Goal: Find specific page/section: Find specific page/section

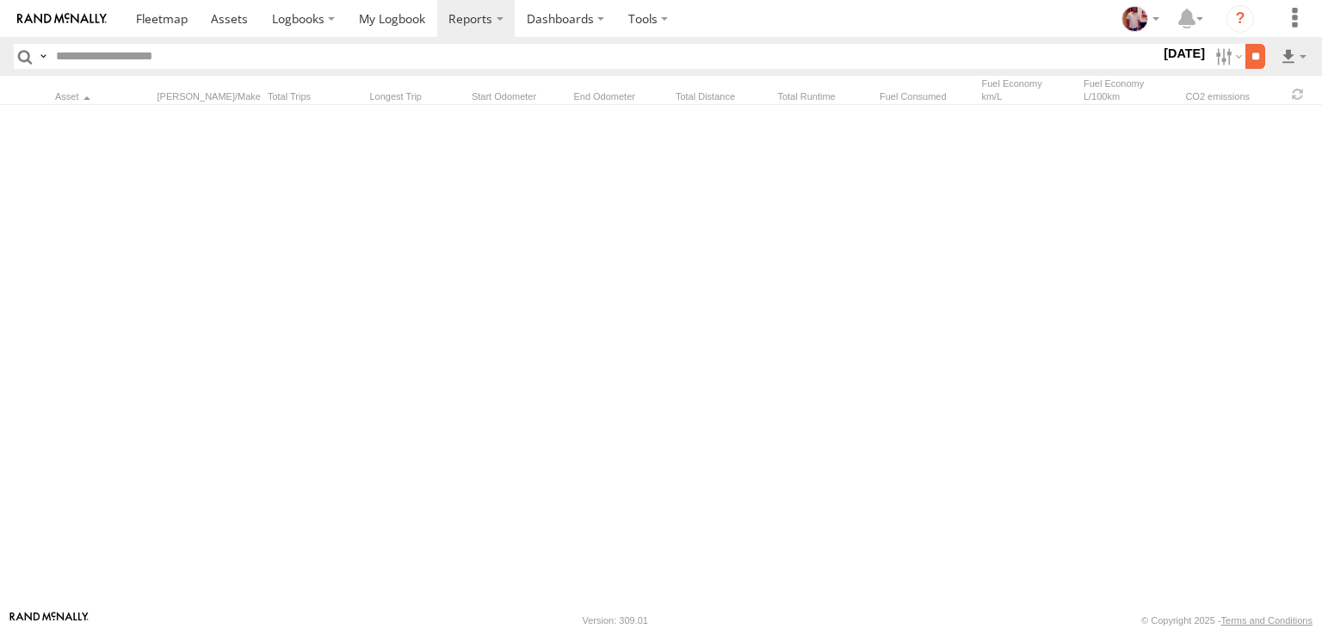
scroll to position [9083, 0]
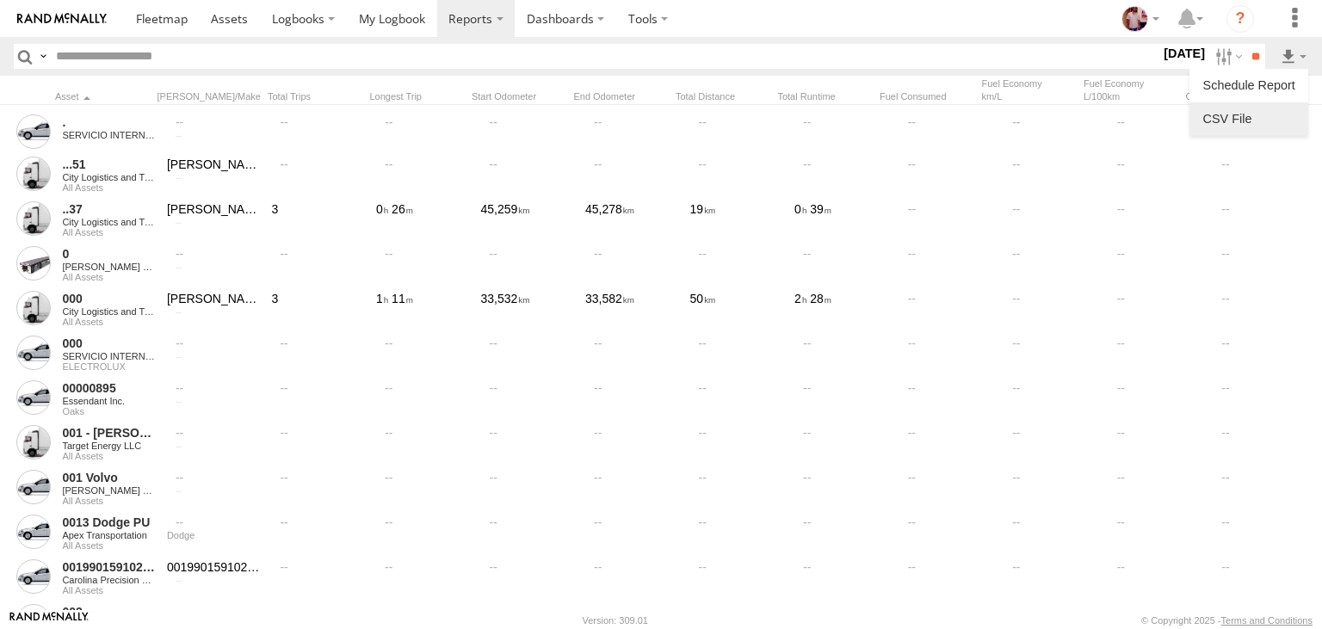
click at [1265, 111] on link at bounding box center [1249, 119] width 105 height 26
click at [1218, 56] on label at bounding box center [1227, 56] width 37 height 25
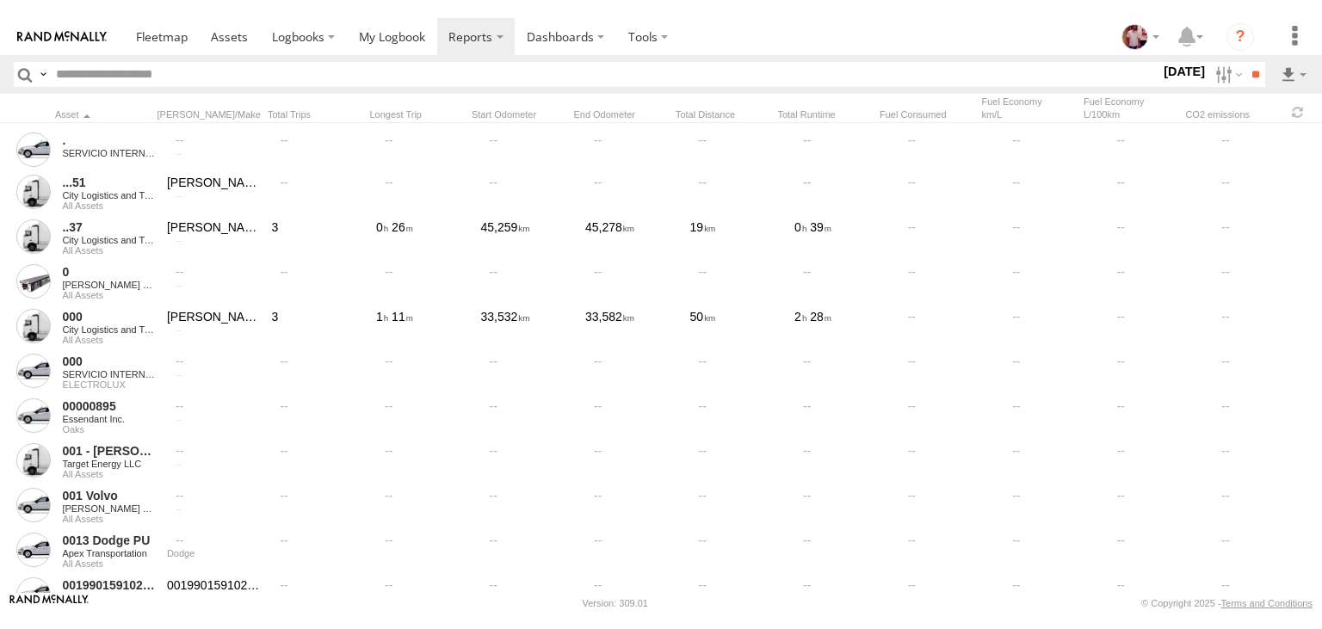
scroll to position [8466, 0]
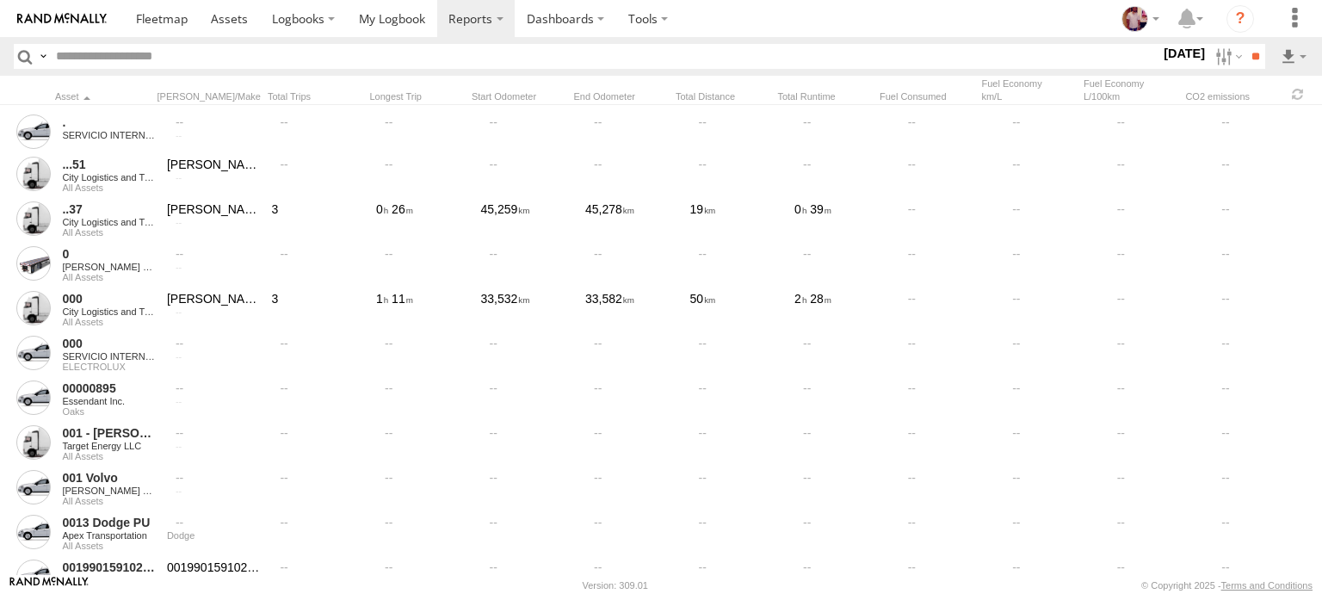
click at [0, 0] on span "[PERSON_NAME] Group" at bounding box center [0, 0] width 0 height 0
click at [1255, 58] on input "**" at bounding box center [1256, 56] width 20 height 25
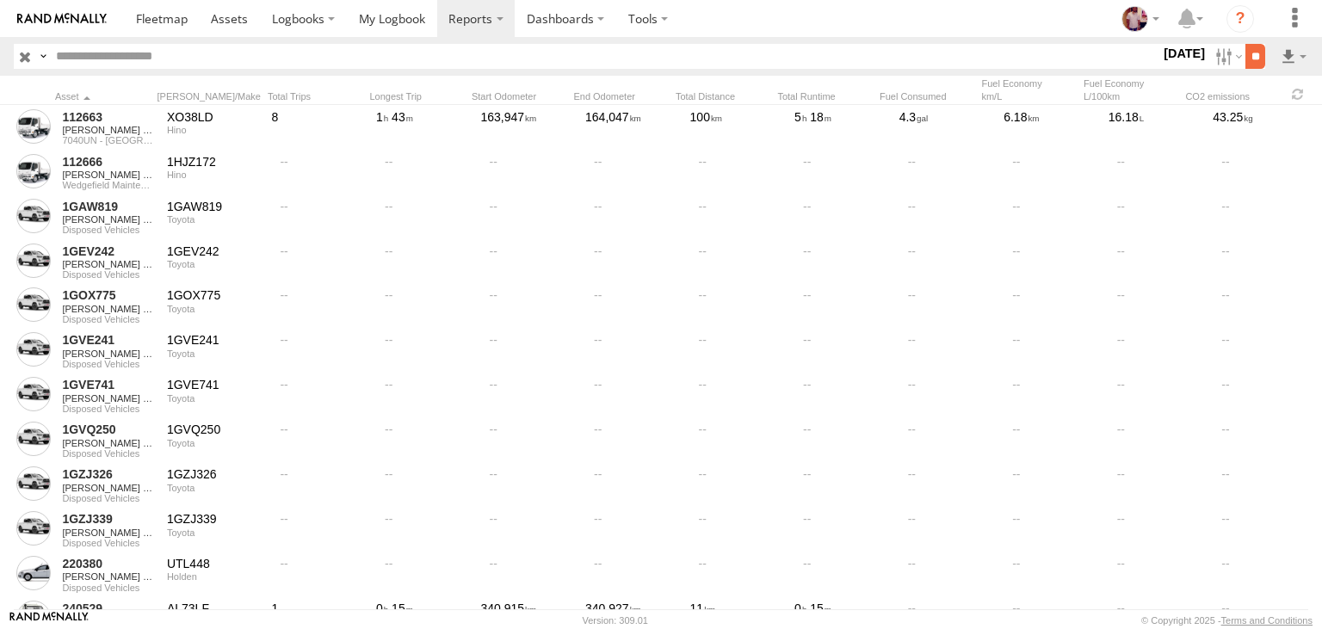
click at [1246, 55] on input "**" at bounding box center [1256, 56] width 20 height 25
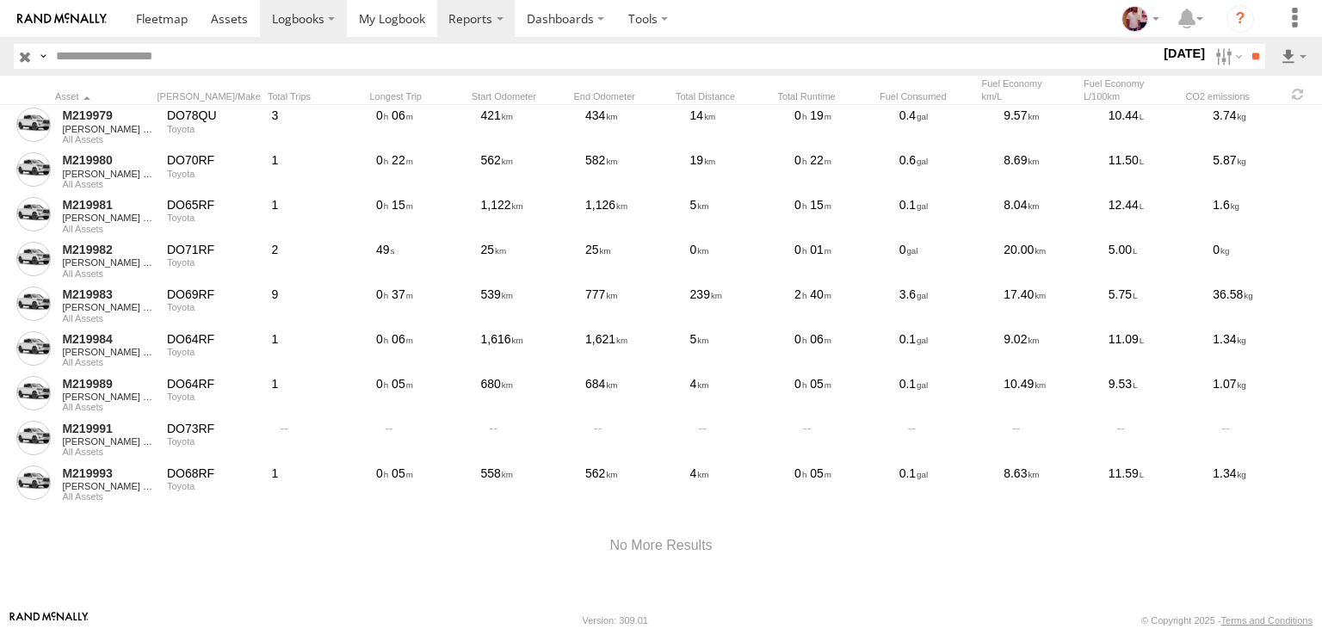
scroll to position [67331, 0]
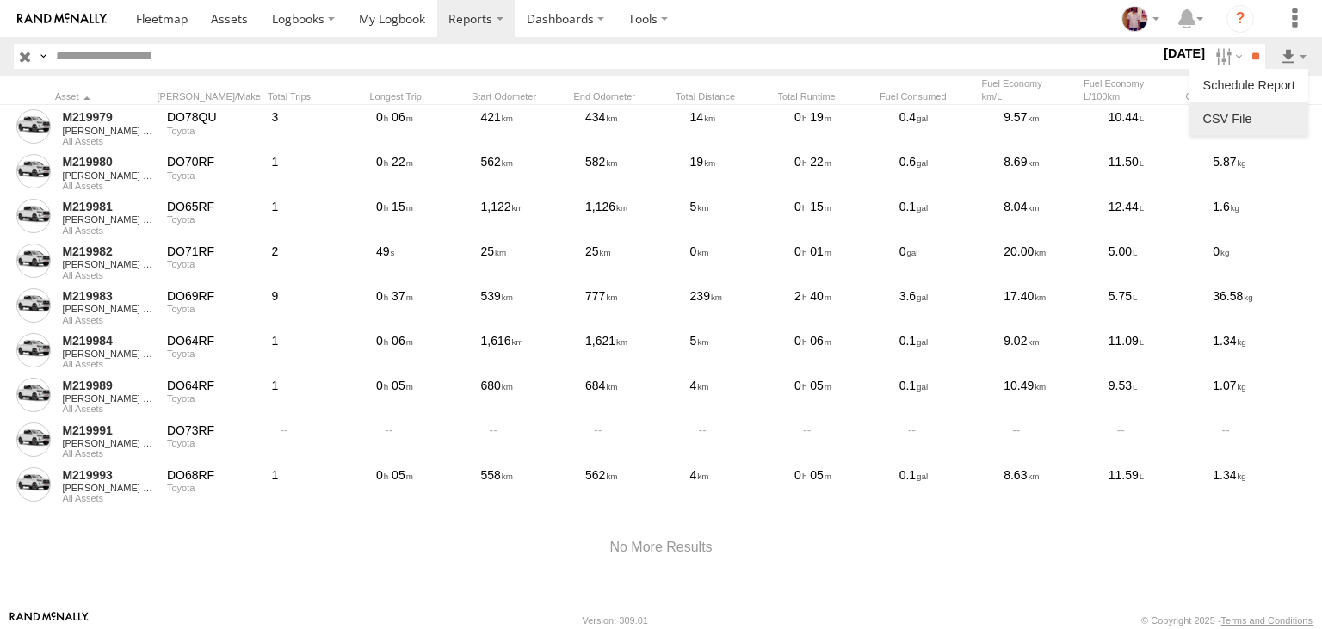
click at [1256, 127] on link at bounding box center [1249, 119] width 105 height 26
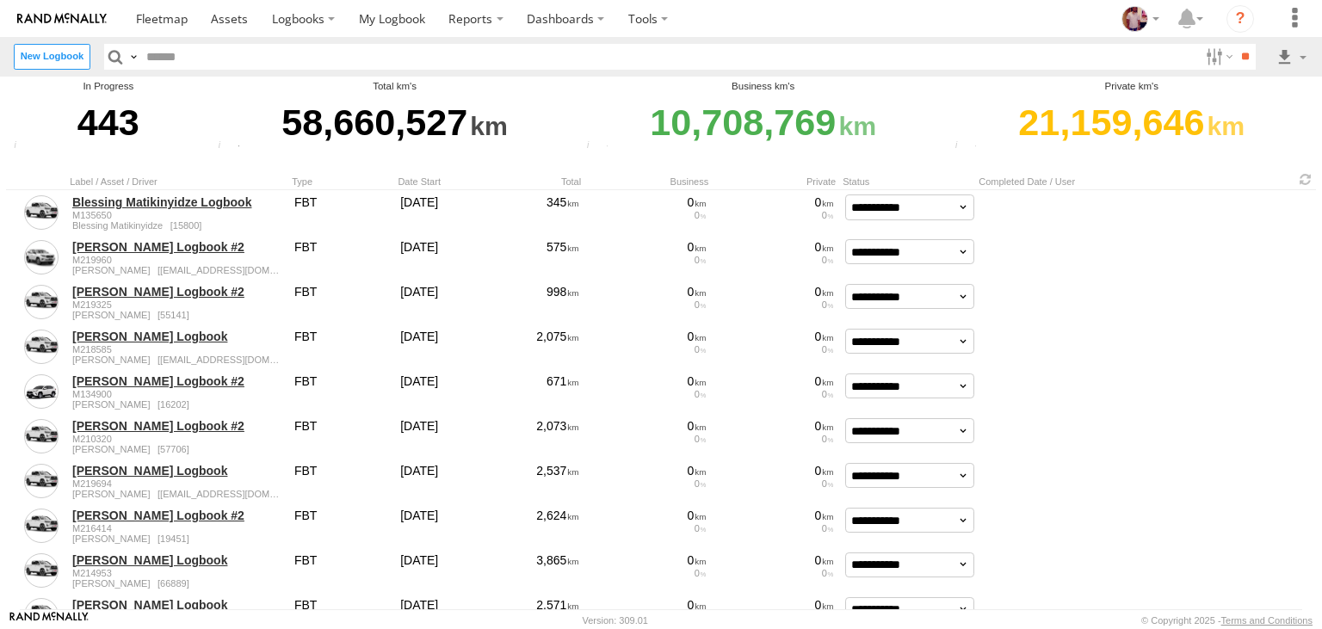
click at [238, 69] on input "text" at bounding box center [668, 56] width 1059 height 25
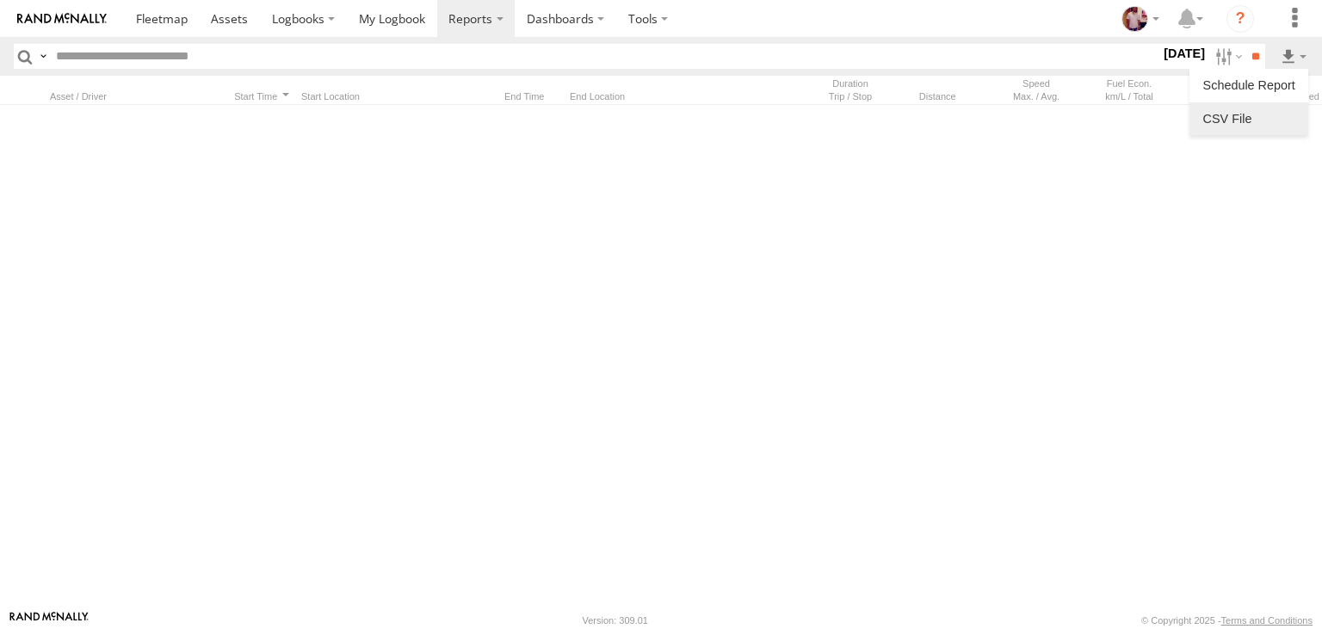
scroll to position [11582, 0]
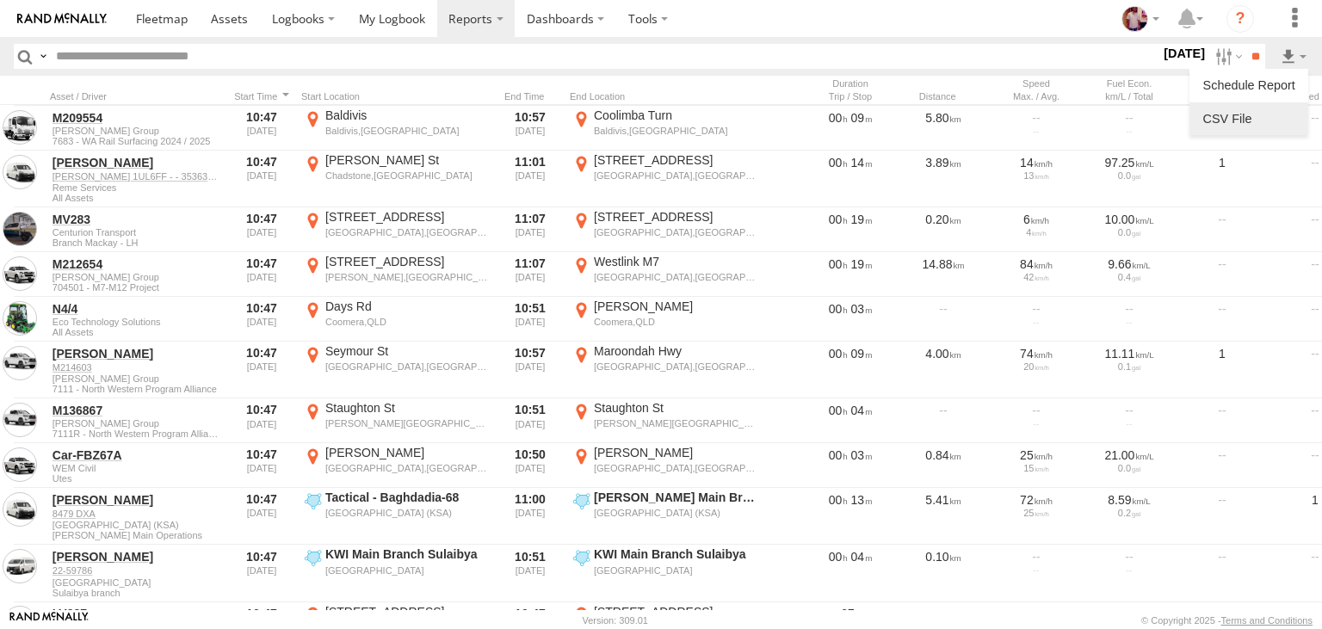
click at [1251, 116] on link at bounding box center [1249, 119] width 105 height 26
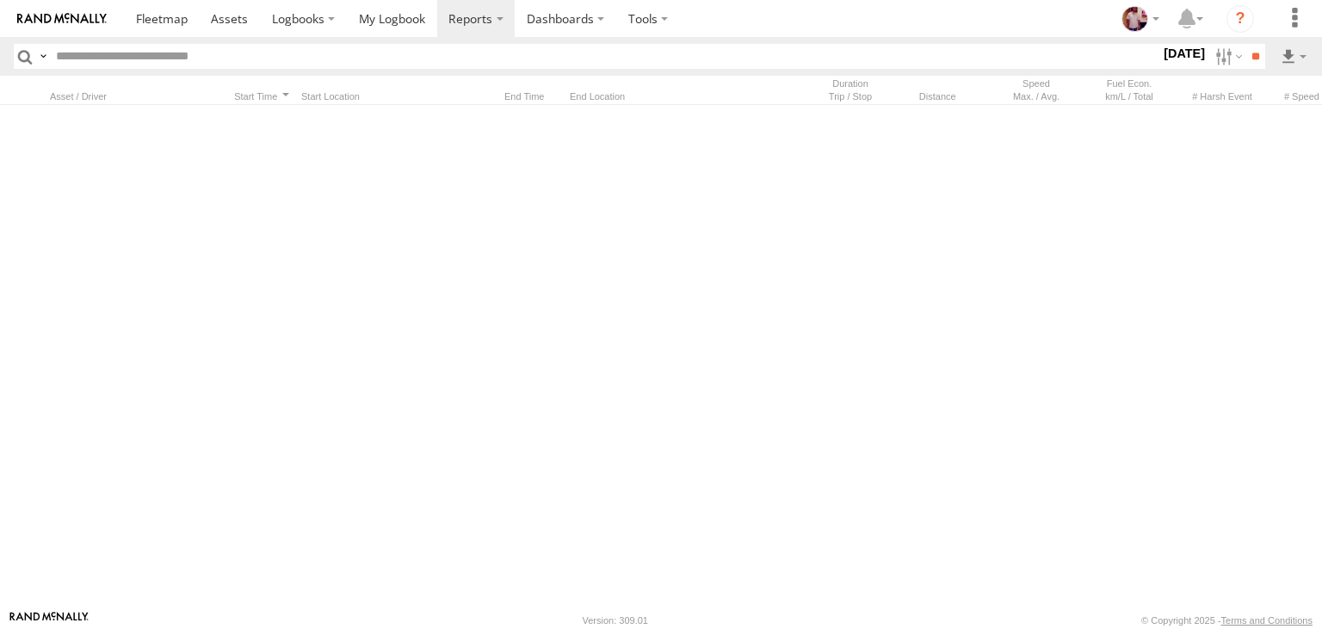
scroll to position [51747, 0]
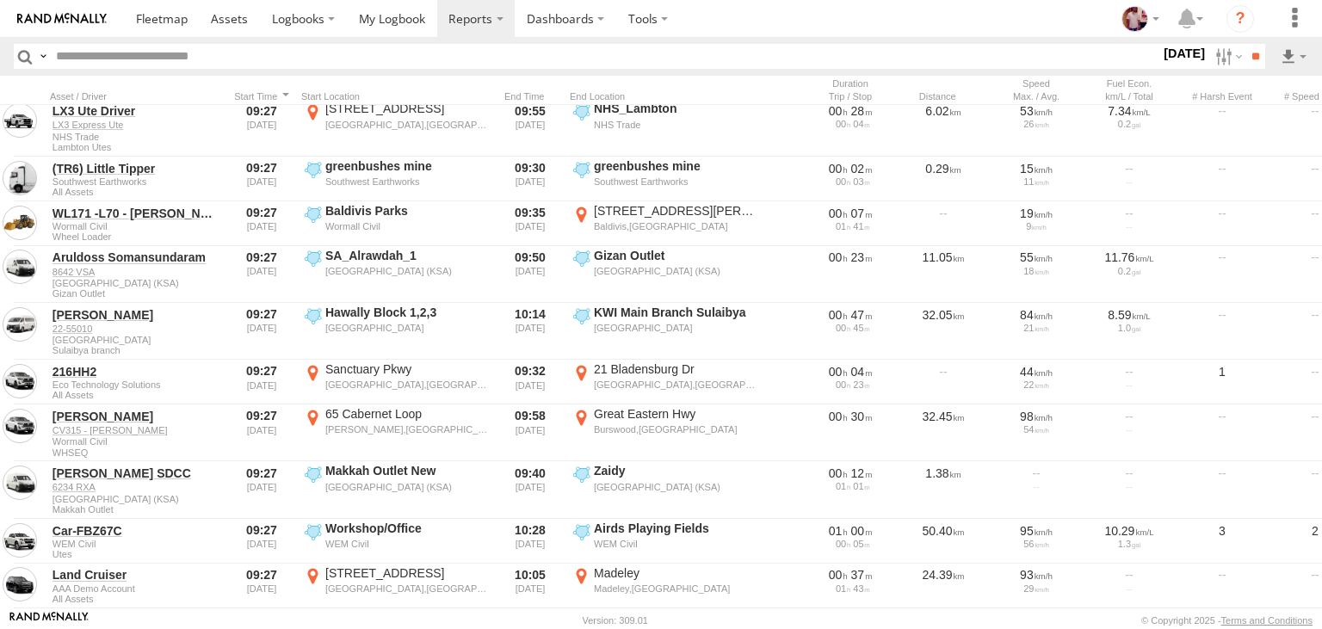
scroll to position [245986, 0]
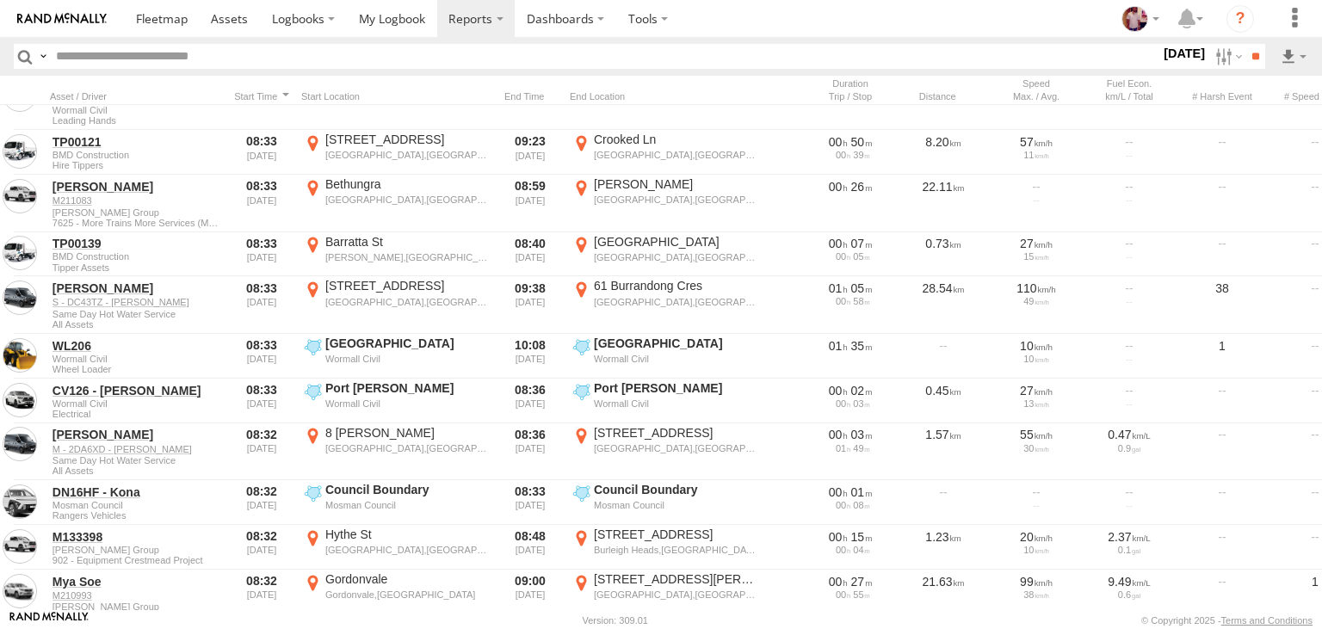
scroll to position [323360, 0]
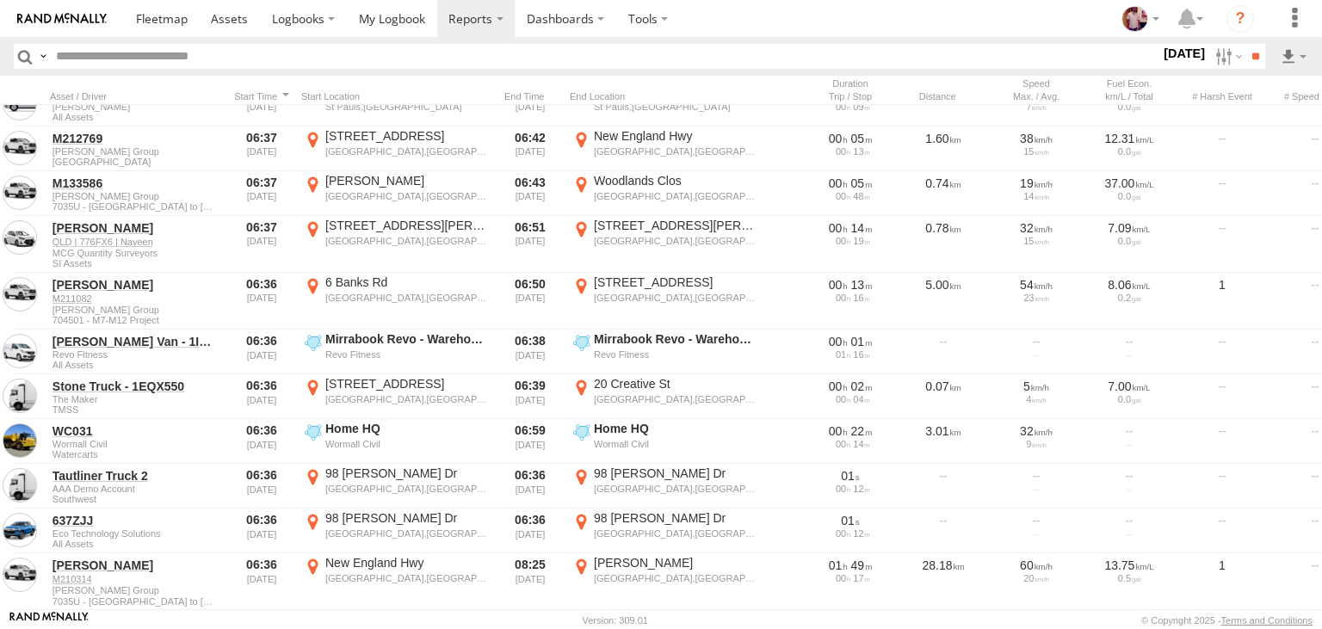
scroll to position [458937, 0]
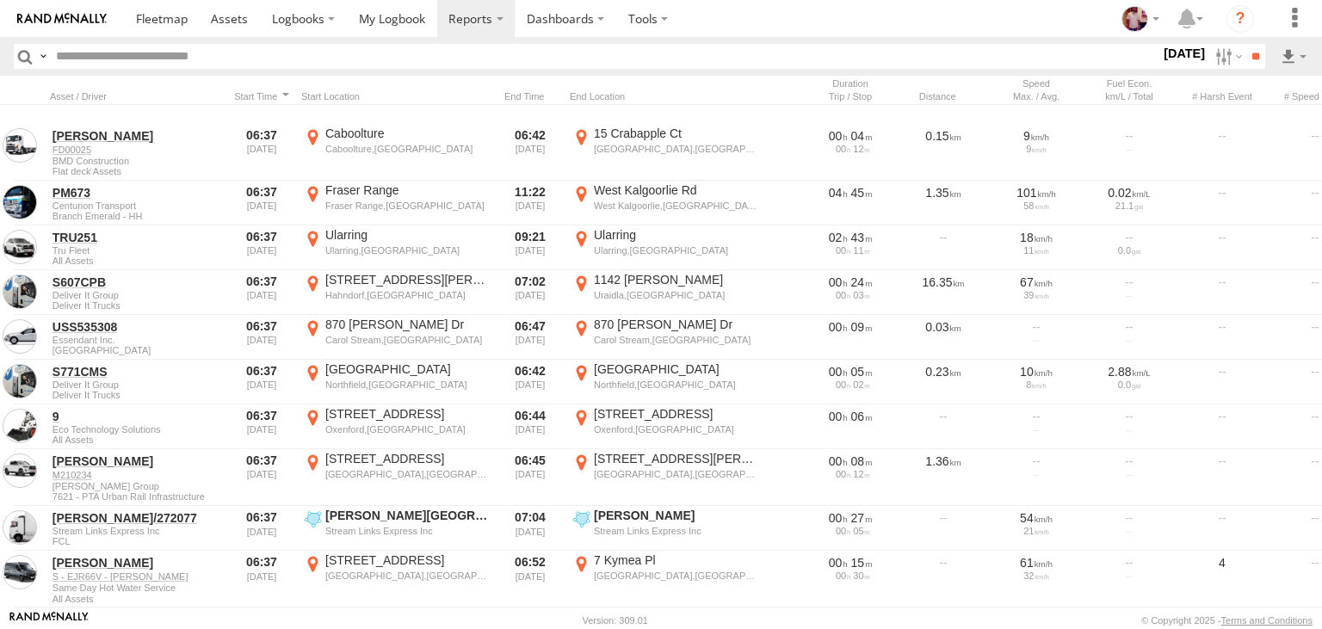
scroll to position [461580, 0]
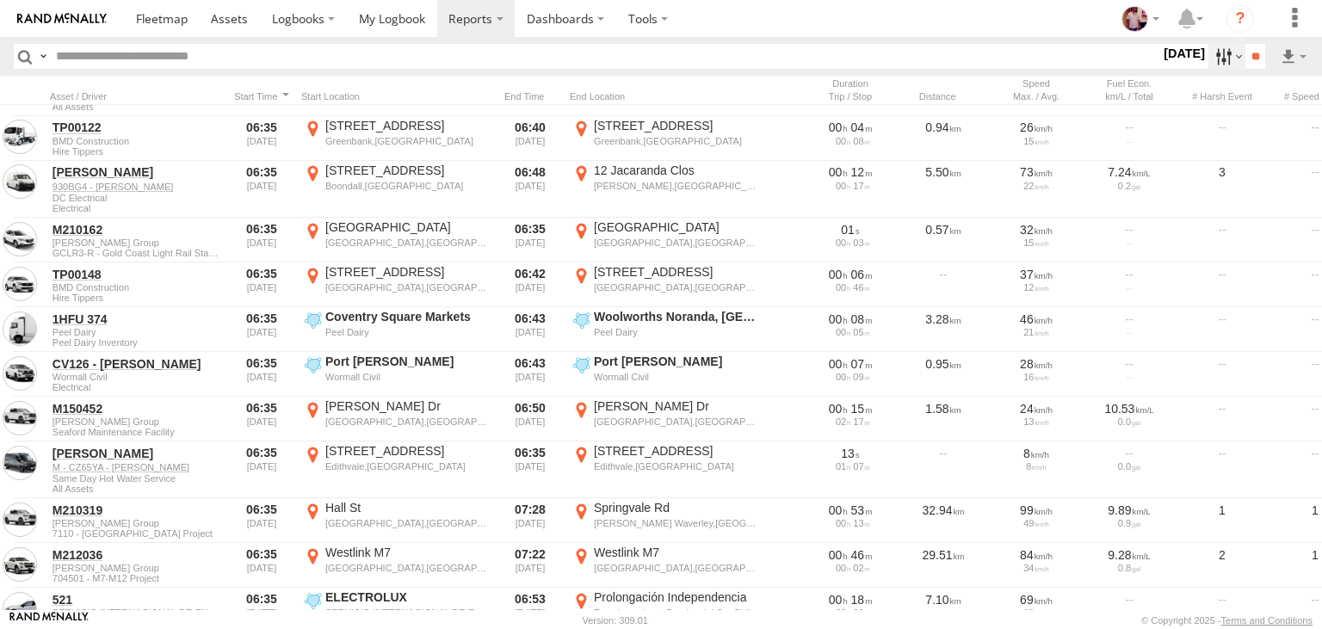
click at [1217, 63] on label at bounding box center [1227, 56] width 37 height 25
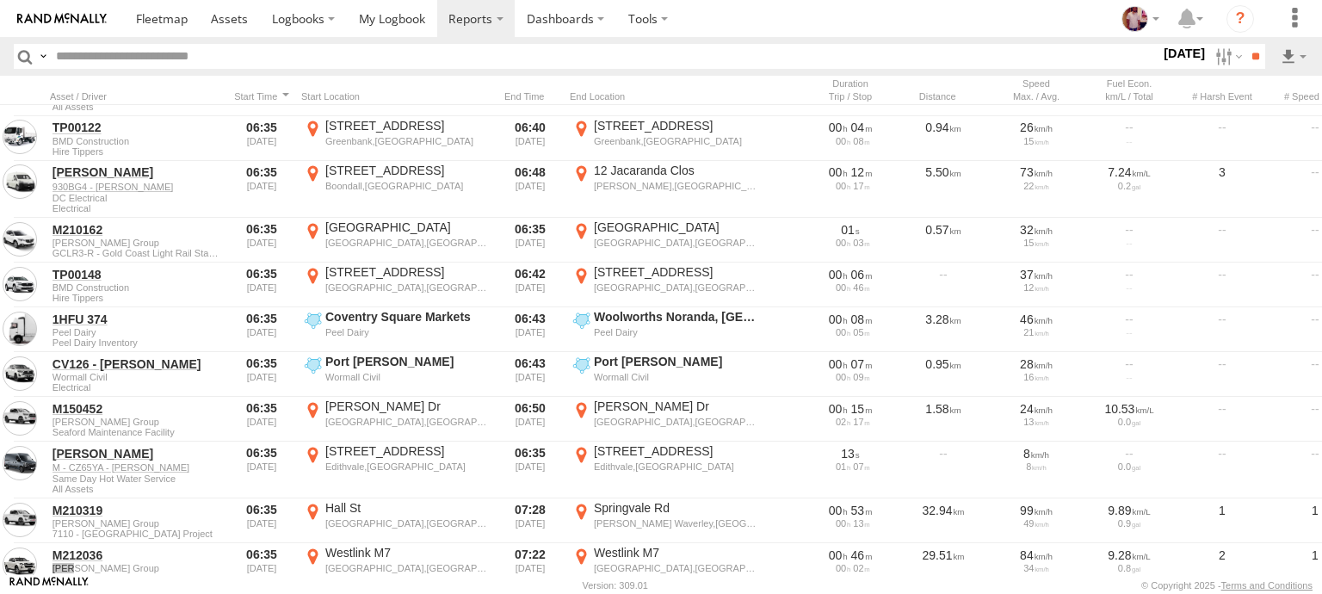
scroll to position [771, 0]
click at [0, 0] on div "All Assets" at bounding box center [0, 0] width 0 height 0
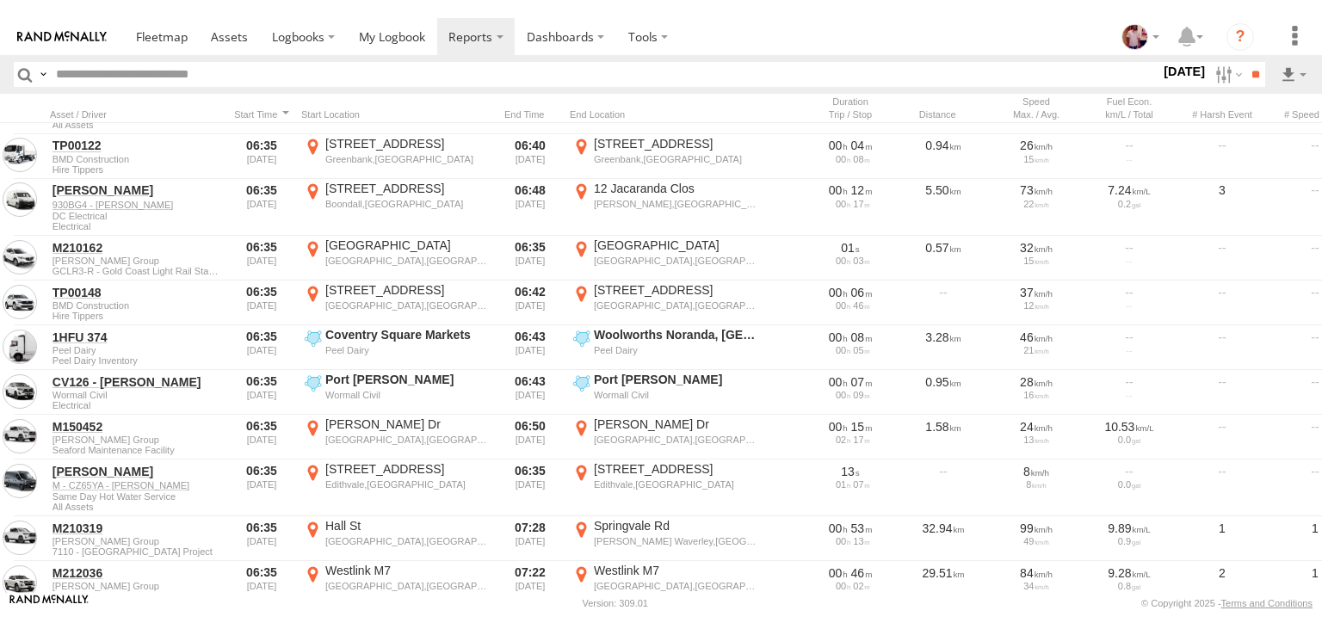
scroll to position [8466, 0]
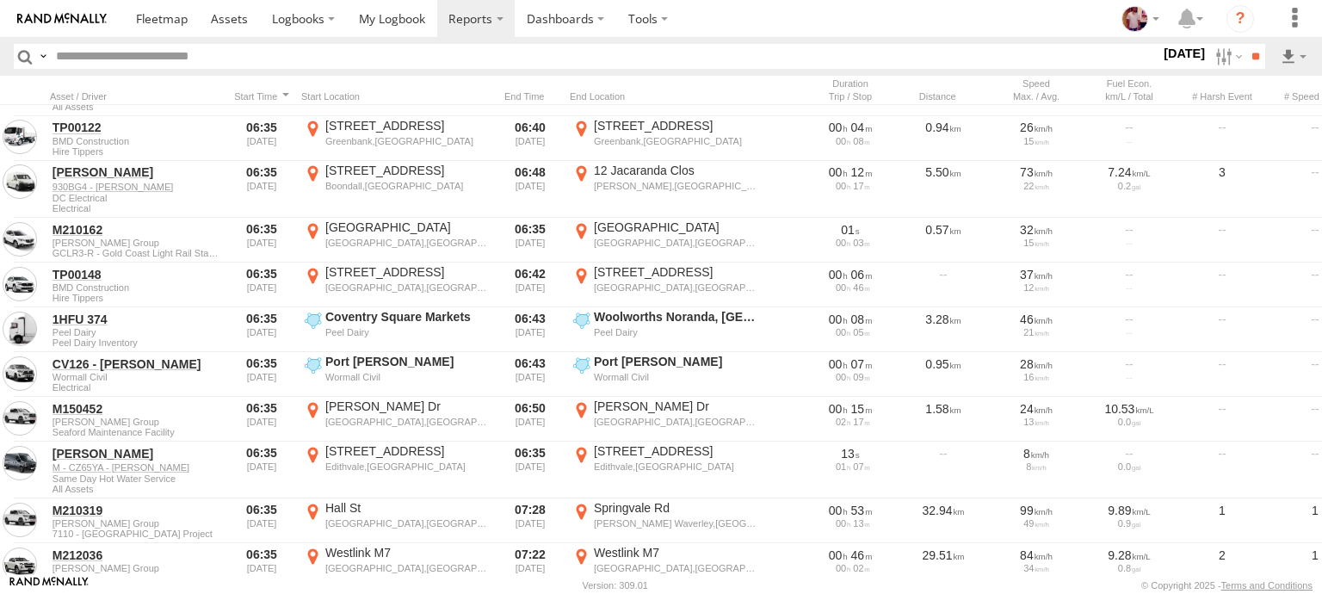
click at [0, 0] on span "John Holland Group" at bounding box center [0, 0] width 0 height 0
click at [1246, 57] on input "**" at bounding box center [1256, 56] width 20 height 25
click at [1251, 55] on input "**" at bounding box center [1256, 56] width 20 height 25
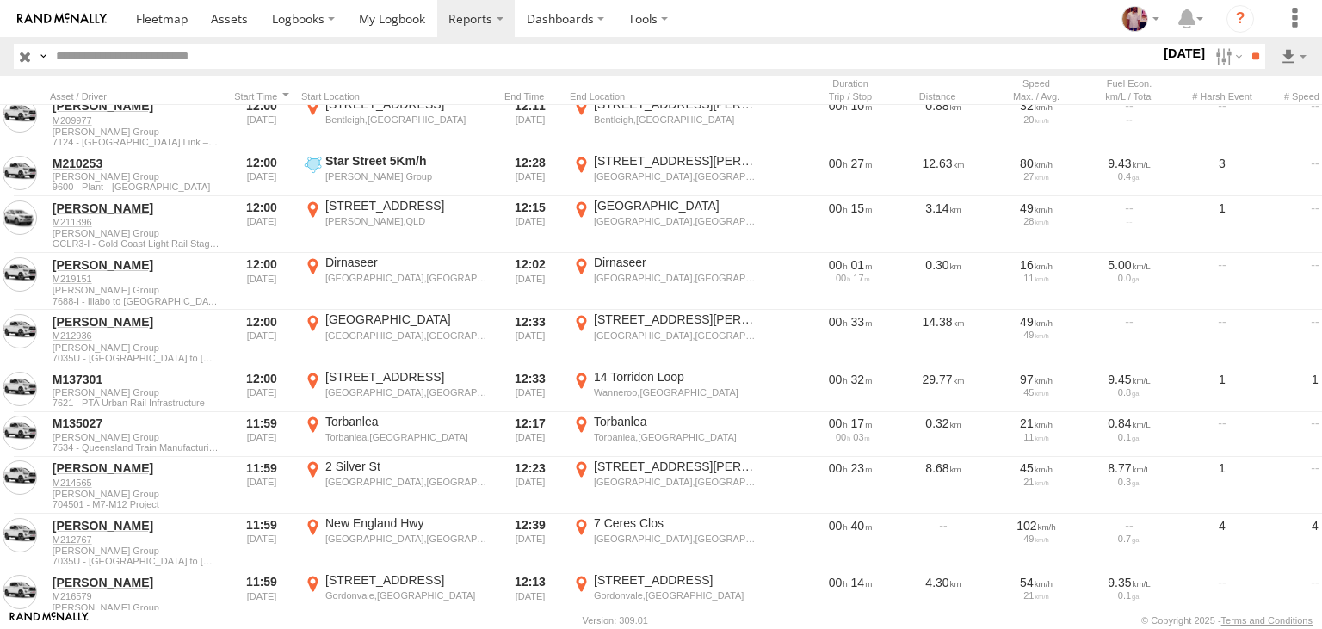
scroll to position [6088, 0]
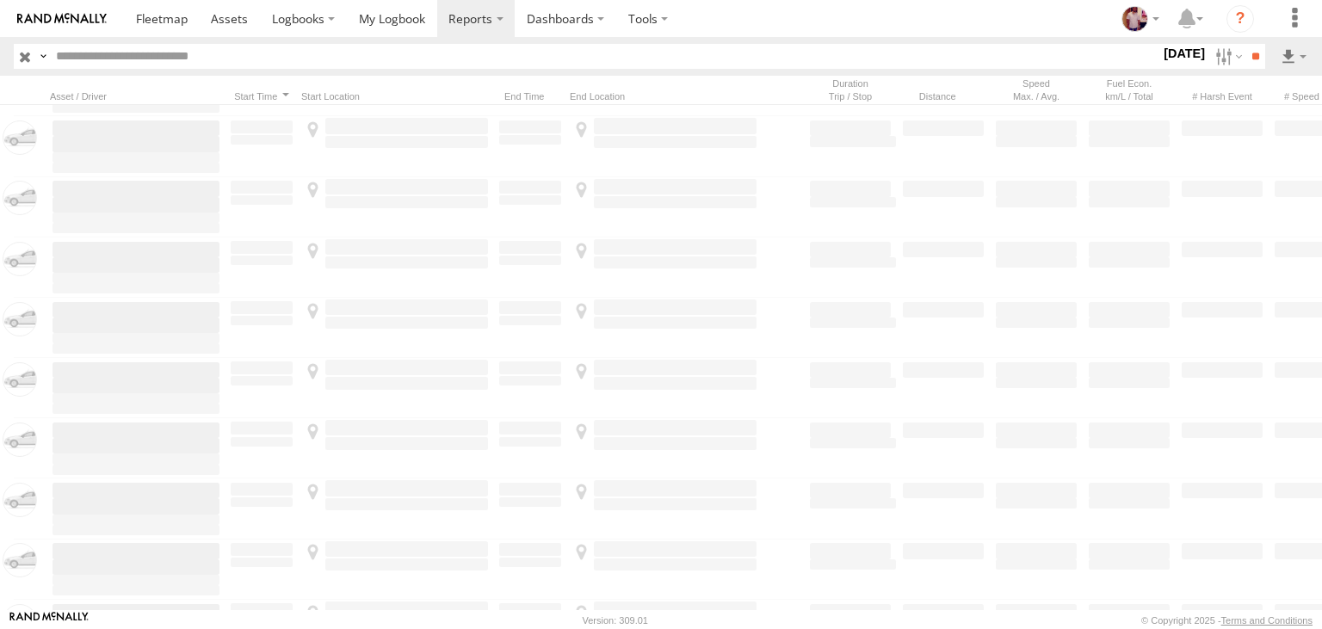
scroll to position [79756, 0]
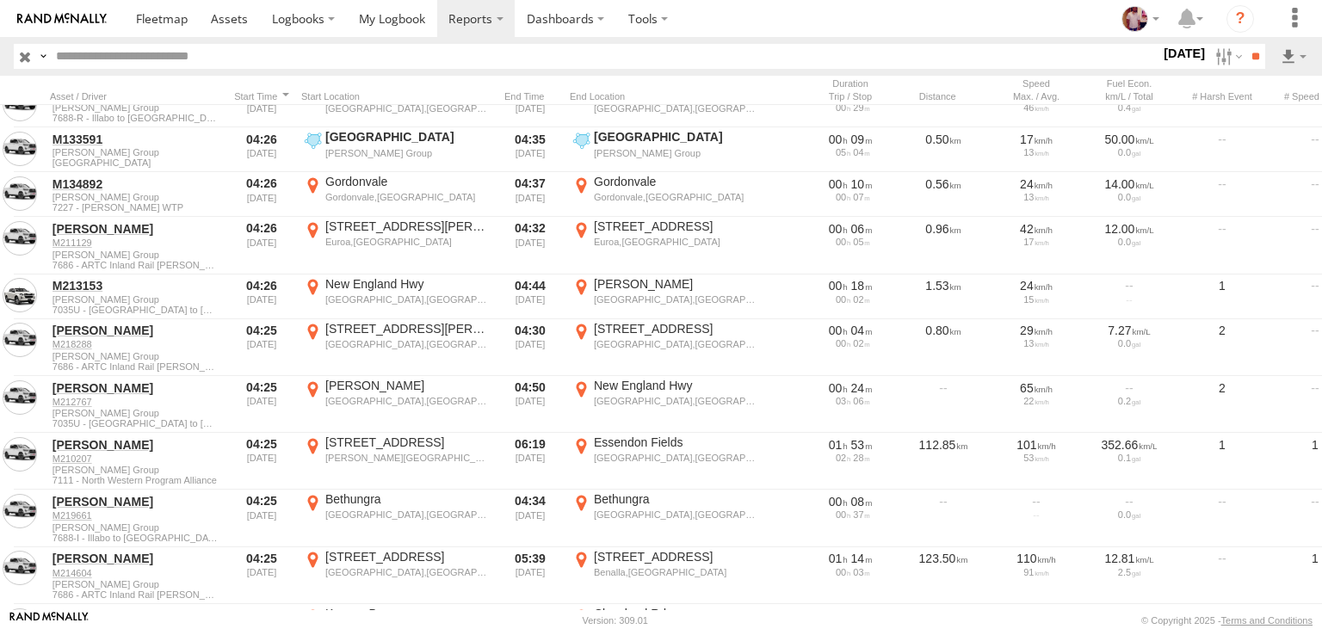
scroll to position [127698, 0]
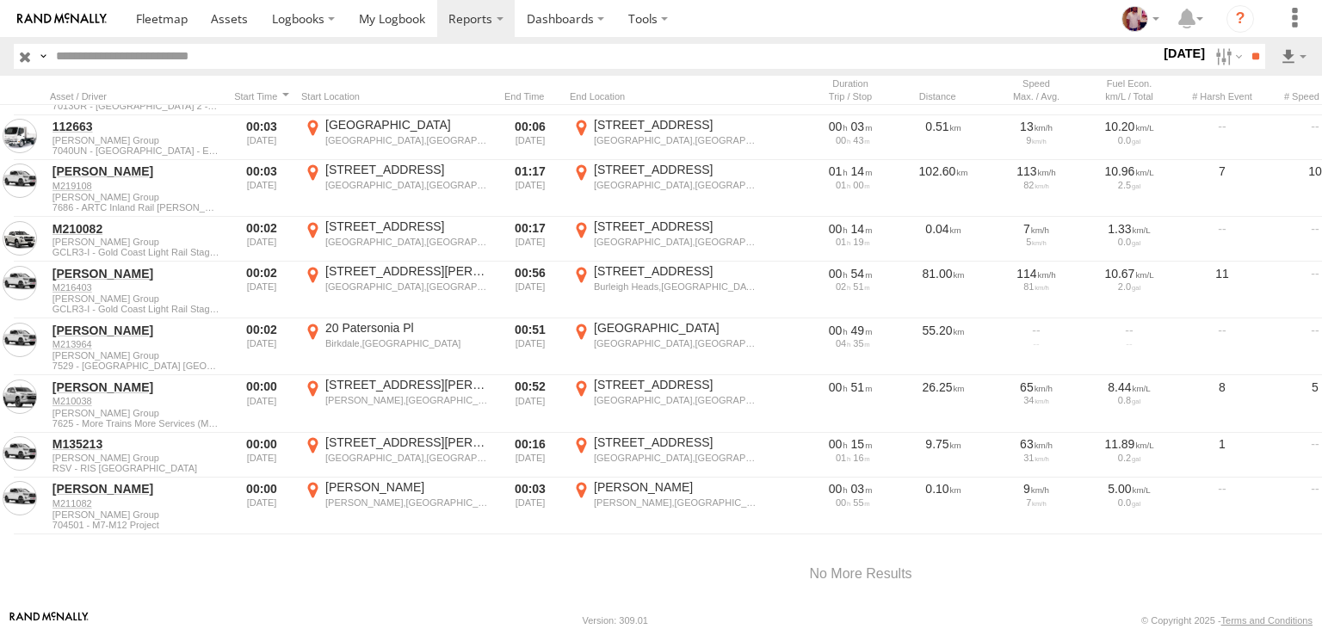
scroll to position [193003, 0]
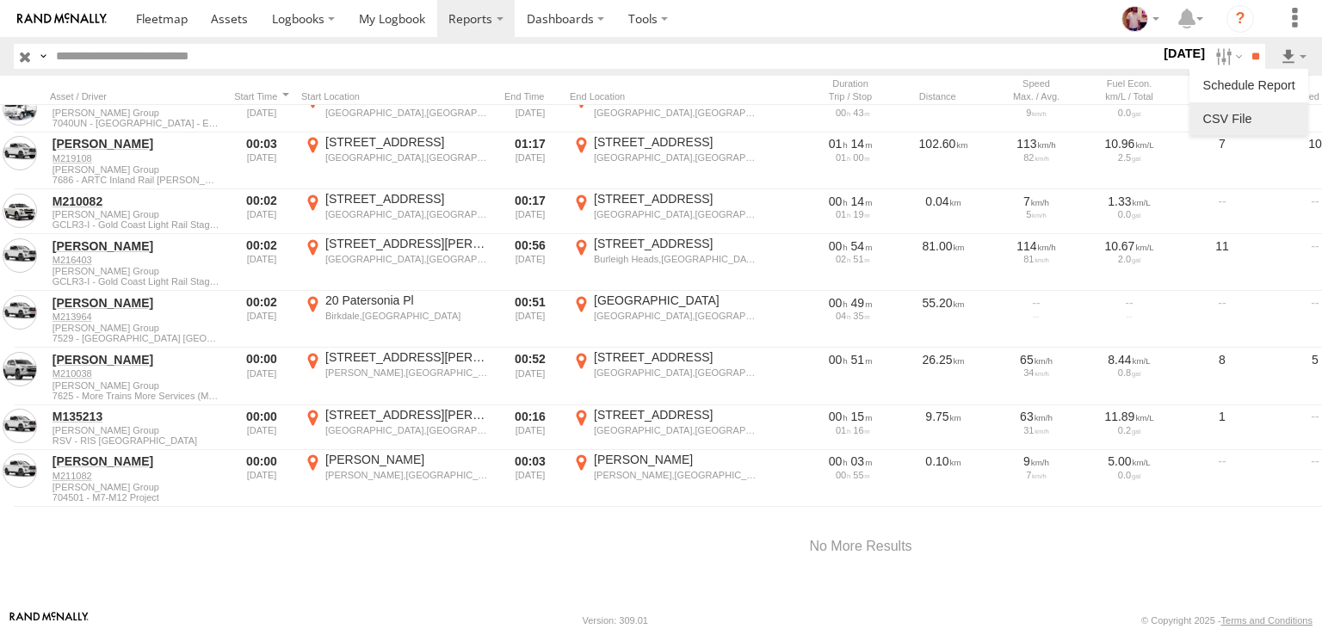
click at [1263, 117] on link at bounding box center [1249, 119] width 105 height 26
